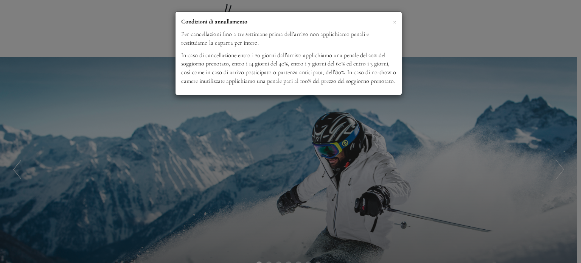
click at [394, 22] on span "×" at bounding box center [394, 21] width 3 height 9
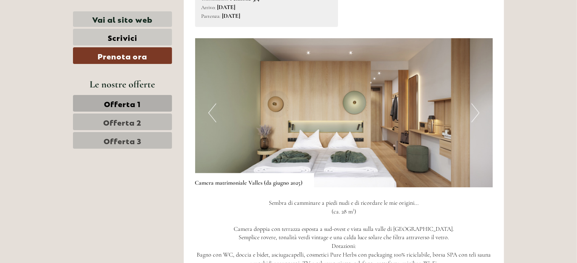
scroll to position [1020, 0]
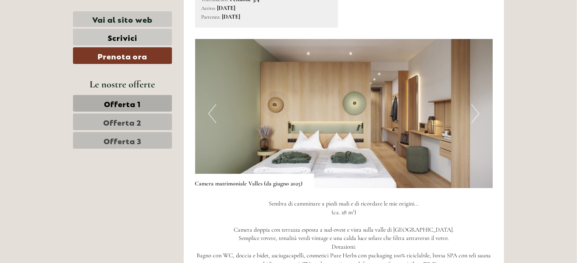
click at [140, 137] on span "Offerta 3" at bounding box center [123, 140] width 38 height 11
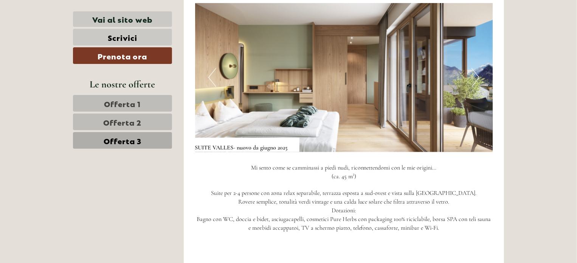
scroll to position [536, 0]
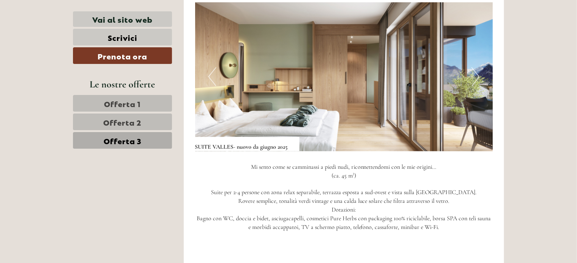
click at [474, 81] on button "Next" at bounding box center [476, 76] width 8 height 19
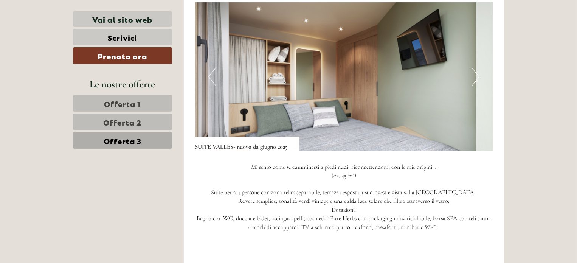
click at [474, 81] on button "Next" at bounding box center [476, 76] width 8 height 19
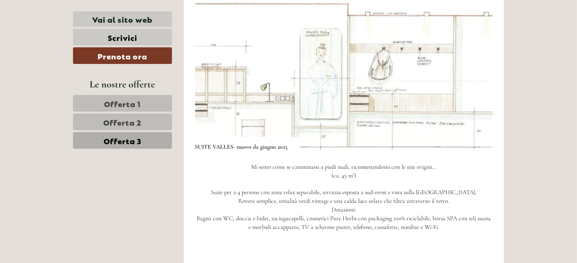
click at [474, 81] on button "Next" at bounding box center [476, 76] width 8 height 19
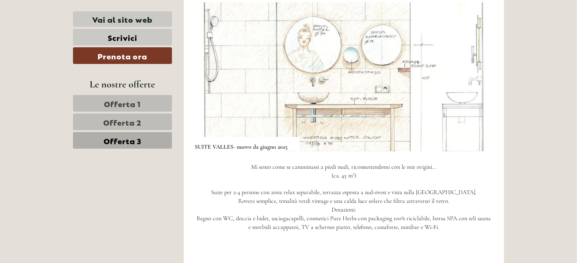
click at [474, 81] on button "Next" at bounding box center [476, 76] width 8 height 19
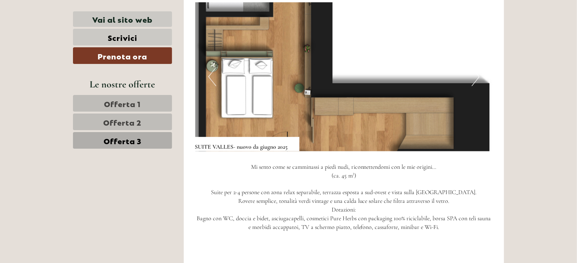
click at [474, 81] on button "Next" at bounding box center [476, 76] width 8 height 19
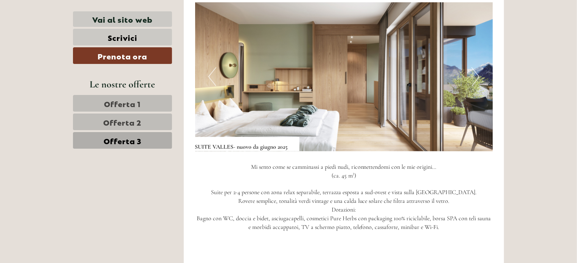
click at [207, 71] on img at bounding box center [344, 76] width 298 height 149
click at [211, 76] on button "Previous" at bounding box center [212, 76] width 8 height 19
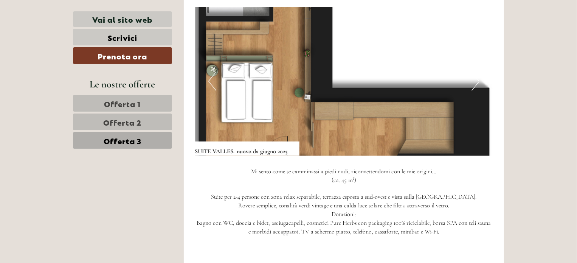
scroll to position [531, 0]
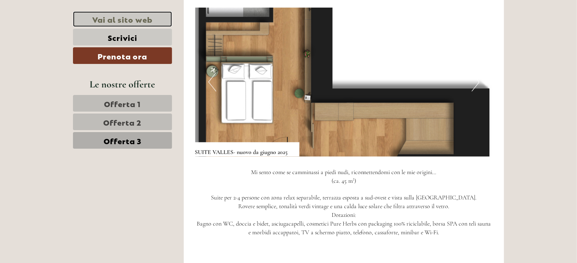
click at [144, 19] on link "Vai al sito web" at bounding box center [122, 19] width 99 height 16
